Goal: Find specific page/section: Find specific page/section

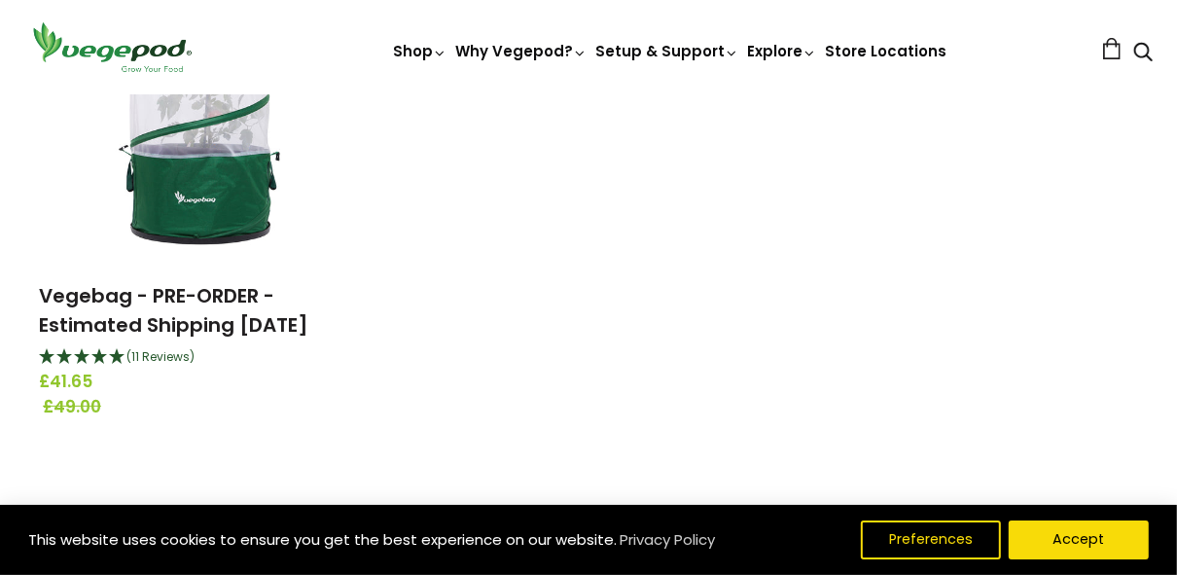
scroll to position [310, 0]
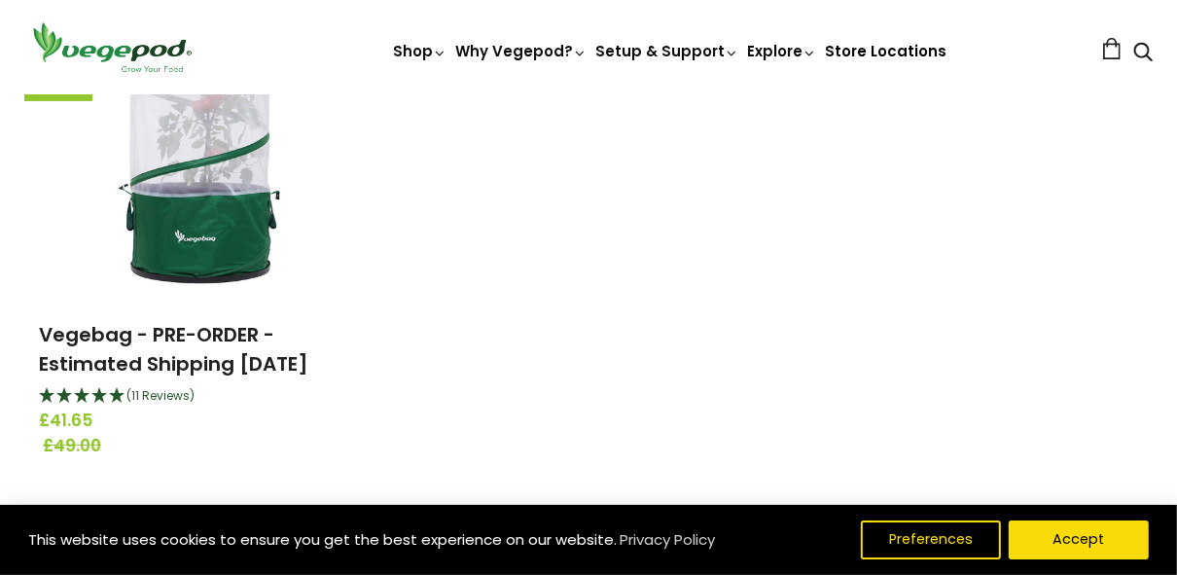
click at [881, 46] on link "Store Locations" at bounding box center [886, 51] width 122 height 20
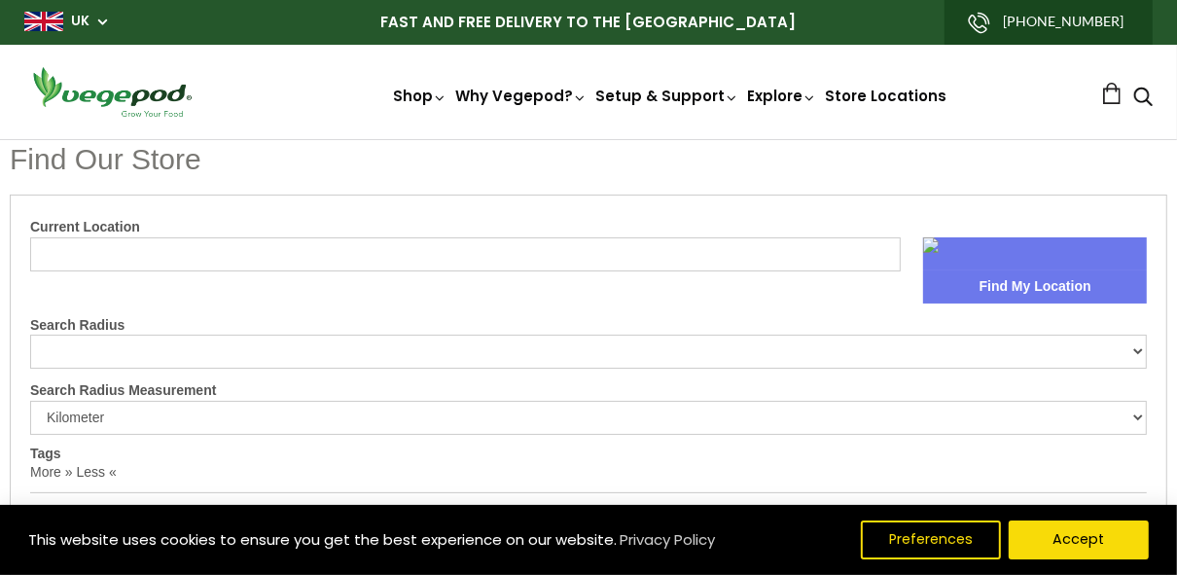
select select "m"
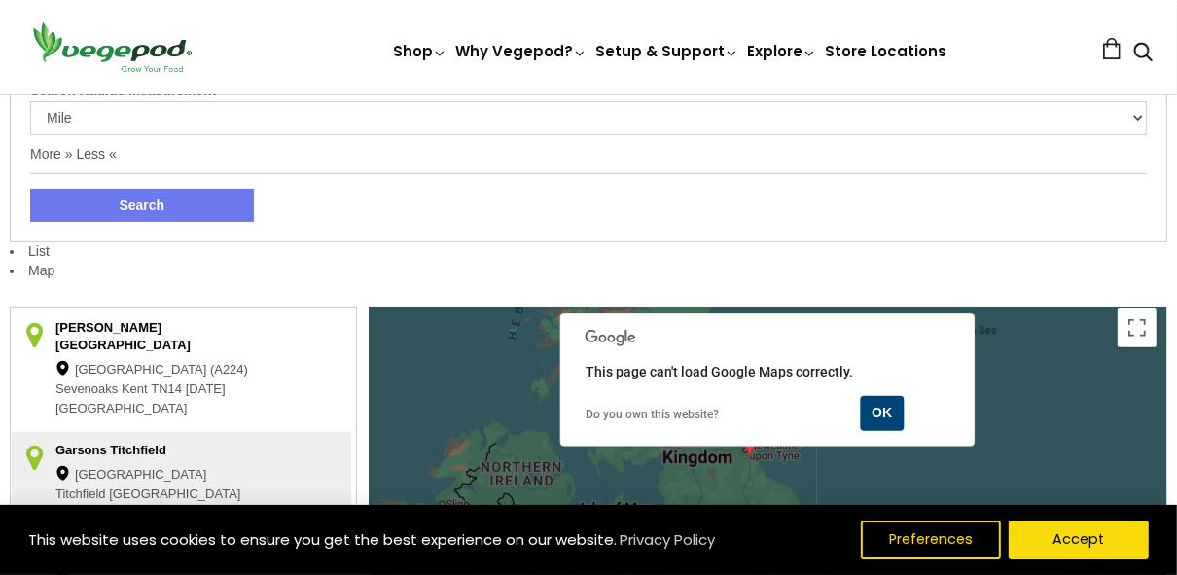
scroll to position [311, 0]
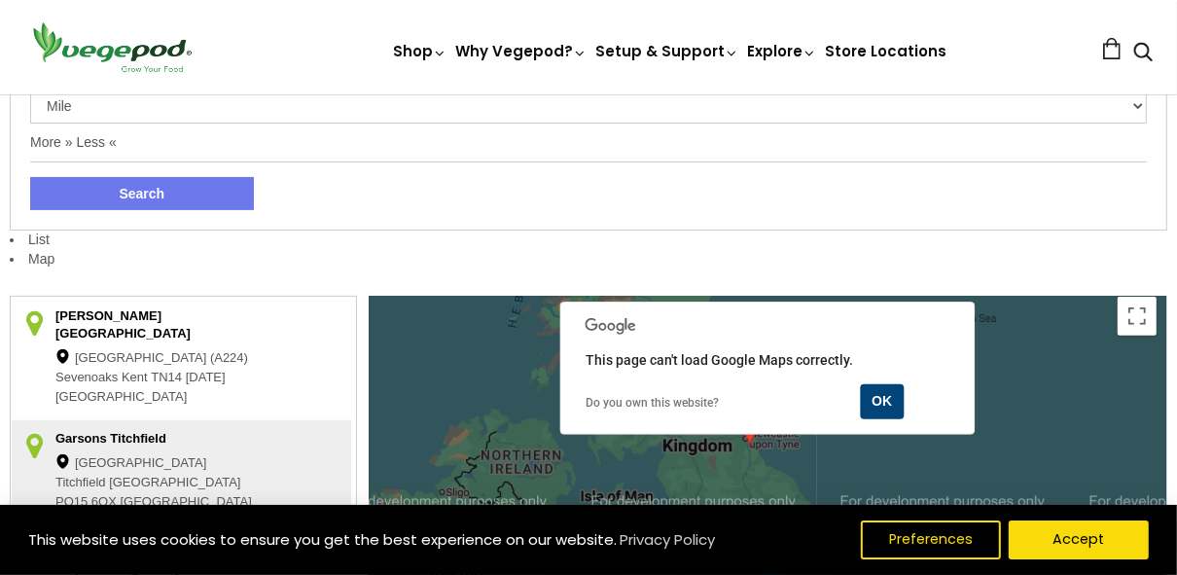
click at [119, 310] on div "[PERSON_NAME][GEOGRAPHIC_DATA]" at bounding box center [171, 325] width 233 height 37
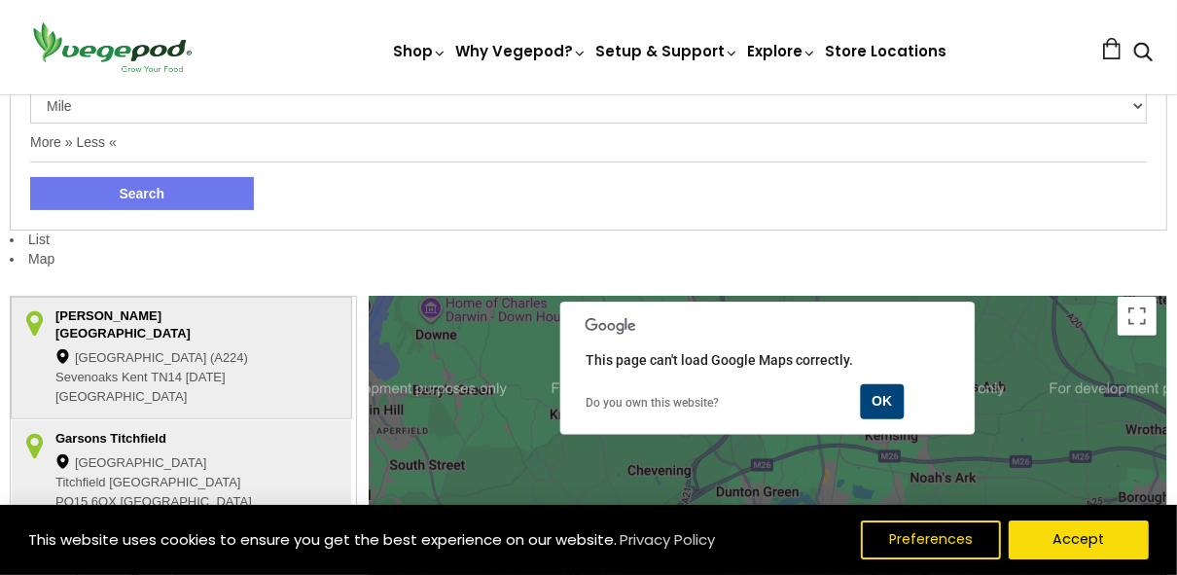
click at [89, 430] on div "Garsons Titchfield" at bounding box center [171, 439] width 233 height 19
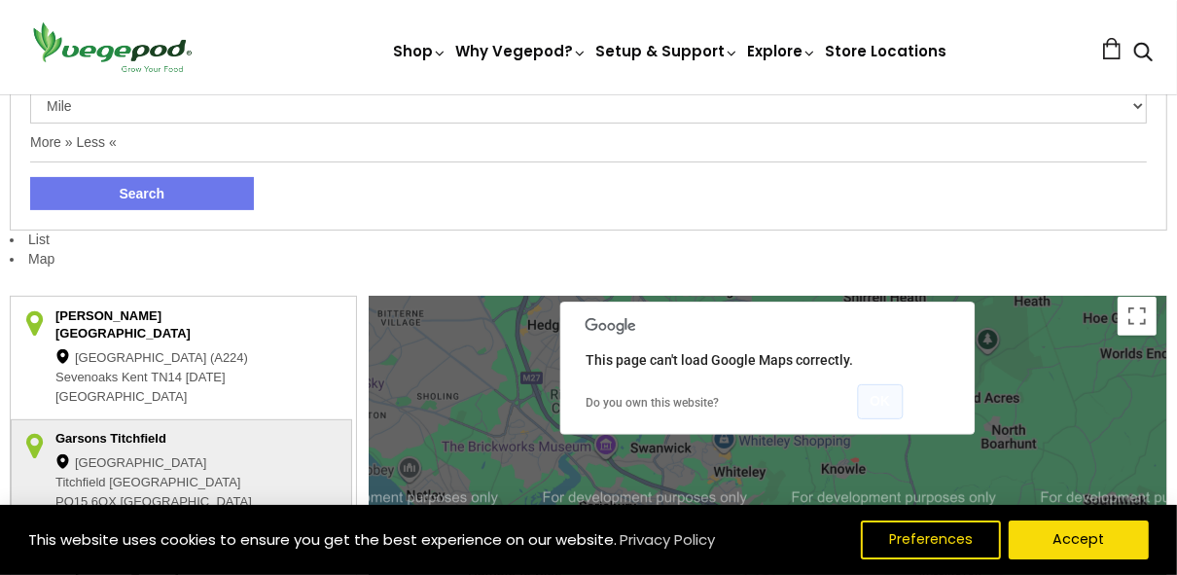
click at [885, 410] on button "OK" at bounding box center [880, 401] width 46 height 35
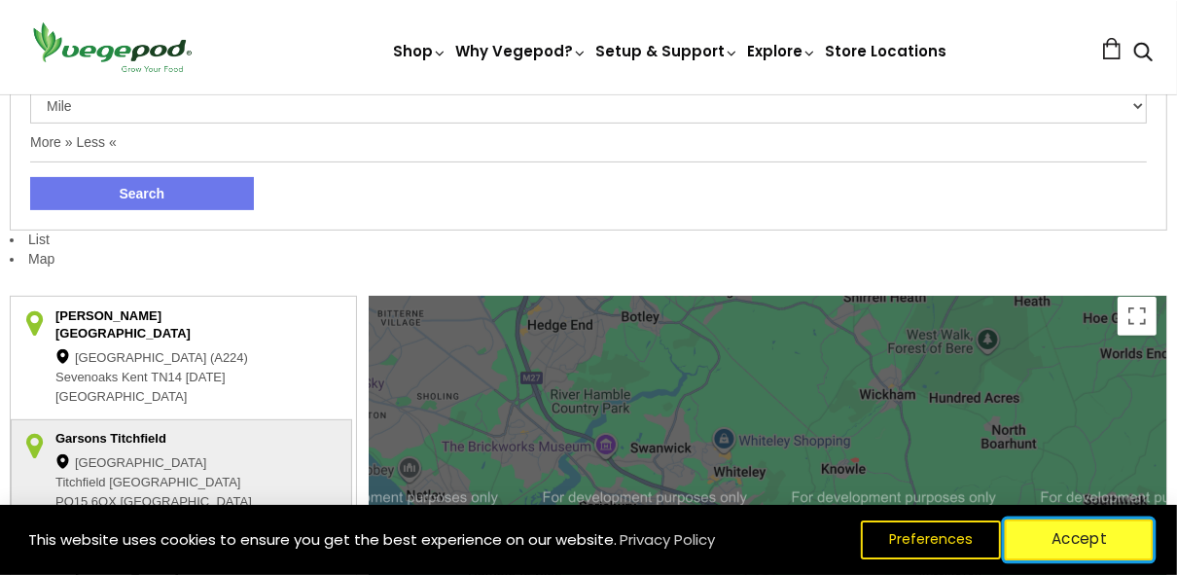
click at [1068, 531] on button "Accept" at bounding box center [1079, 539] width 149 height 41
